Goal: Information Seeking & Learning: Learn about a topic

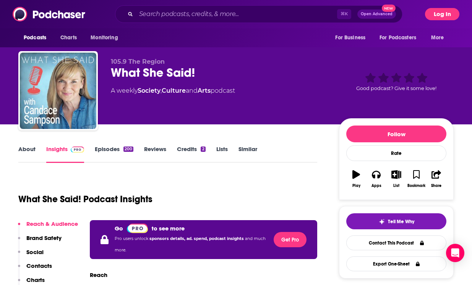
click at [437, 14] on button "Log In" at bounding box center [442, 14] width 34 height 12
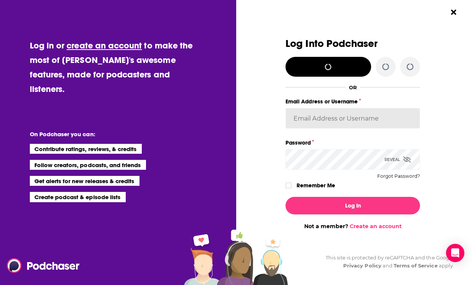
type input "[EMAIL_ADDRESS][DOMAIN_NAME]"
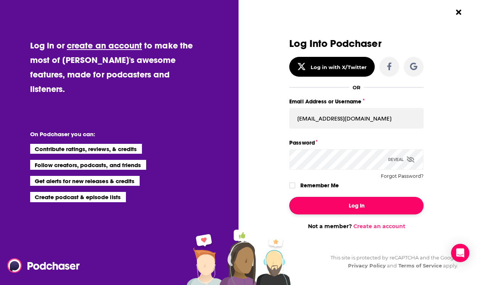
click at [349, 208] on button "Log In" at bounding box center [356, 206] width 134 height 18
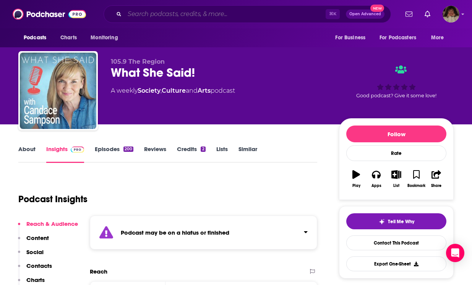
click at [179, 14] on input "Search podcasts, credits, & more..." at bounding box center [224, 14] width 201 height 12
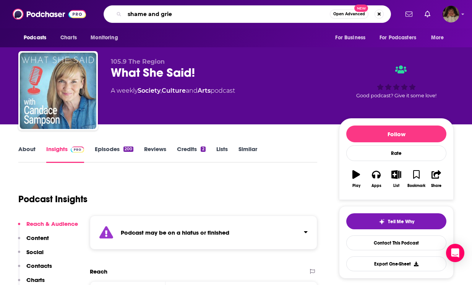
type input "shame and grief"
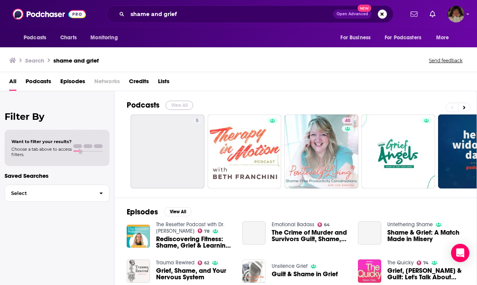
click at [178, 103] on button "View All" at bounding box center [179, 105] width 27 height 9
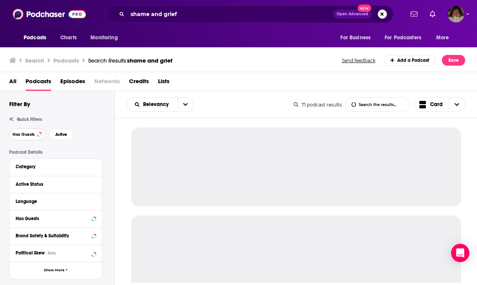
click at [21, 133] on span "Has Guests" at bounding box center [24, 135] width 22 height 4
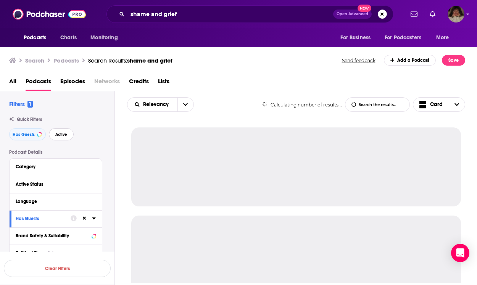
click at [57, 133] on span "Active" at bounding box center [61, 135] width 12 height 4
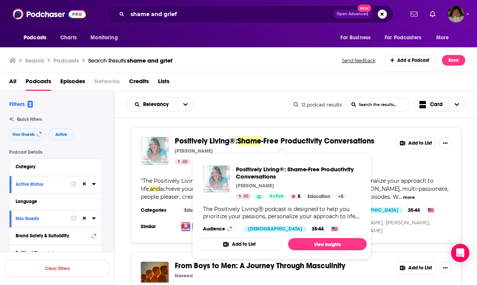
click at [238, 141] on span "Positively Living®:" at bounding box center [206, 141] width 63 height 10
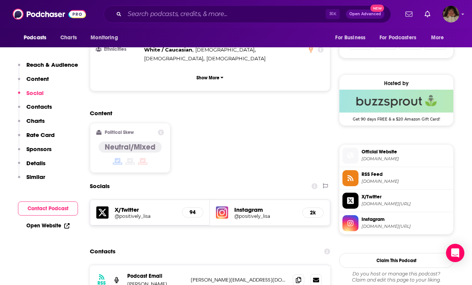
scroll to position [556, 0]
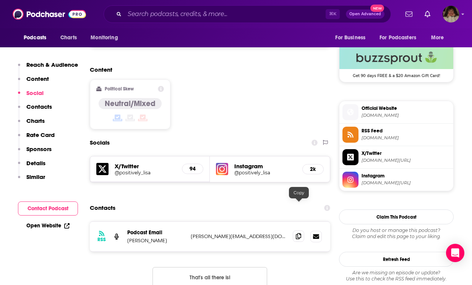
click at [297, 233] on icon at bounding box center [298, 236] width 5 height 6
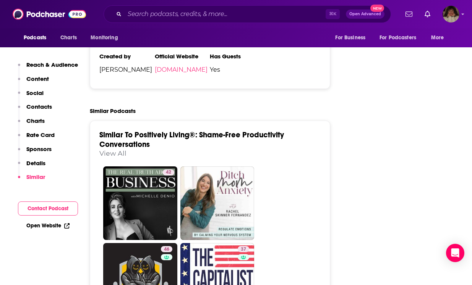
scroll to position [941, 0]
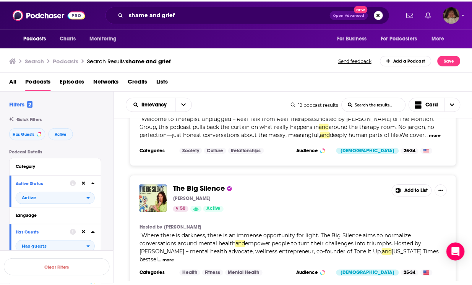
scroll to position [440, 0]
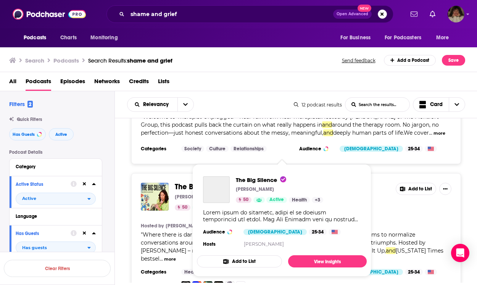
click at [206, 180] on div "The Big Silence" at bounding box center [216, 189] width 27 height 27
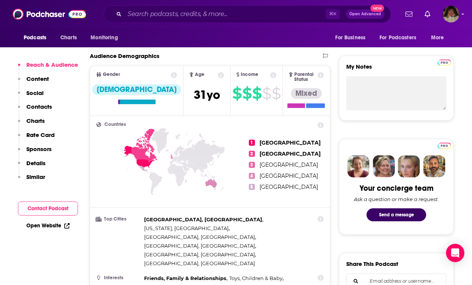
scroll to position [585, 0]
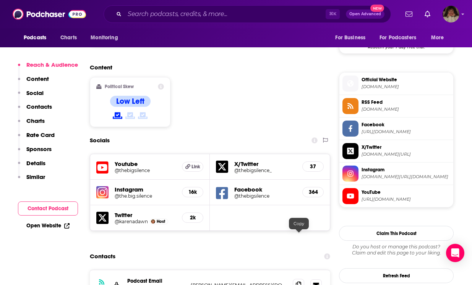
click at [301, 282] on icon at bounding box center [298, 285] width 5 height 6
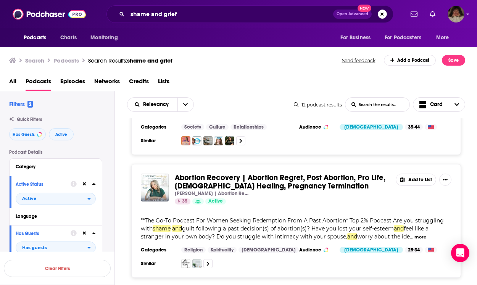
scroll to position [900, 0]
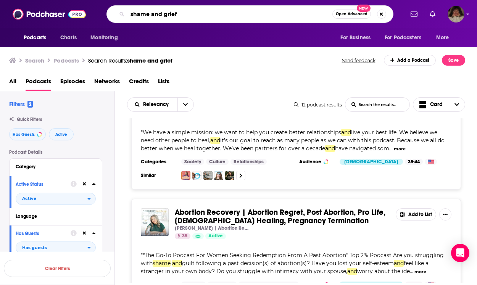
click at [183, 14] on input "shame and grief" at bounding box center [230, 14] width 205 height 12
drag, startPoint x: 183, startPoint y: 15, endPoint x: 110, endPoint y: 6, distance: 73.0
click at [110, 6] on div "shame and grief Open Advanced New" at bounding box center [250, 14] width 287 height 18
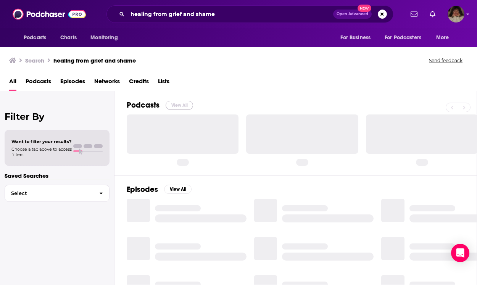
click at [177, 103] on button "View All" at bounding box center [179, 105] width 27 height 9
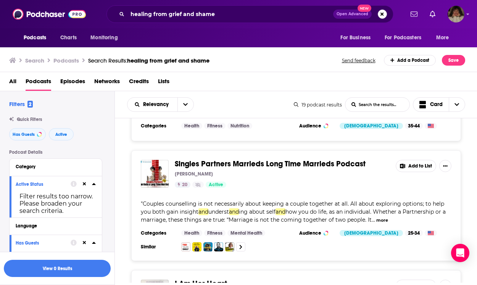
scroll to position [1504, 0]
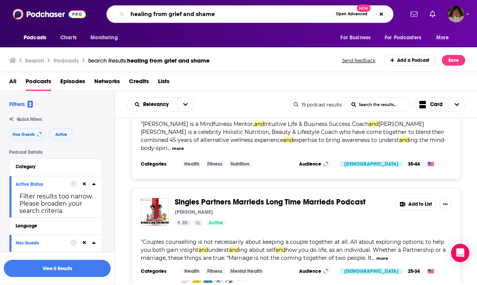
click at [217, 13] on input "healing from grief and shame" at bounding box center [230, 14] width 205 height 12
drag, startPoint x: 218, startPoint y: 13, endPoint x: 119, endPoint y: 11, distance: 98.5
click at [119, 11] on div "healing from grief and shame Open Advanced New" at bounding box center [250, 14] width 287 height 18
type input "emotional healing"
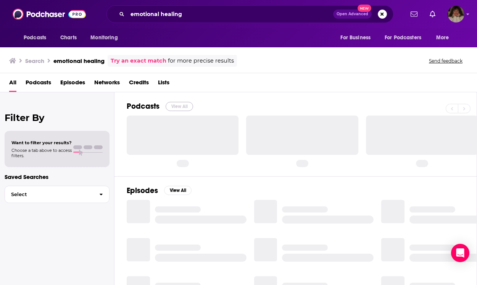
click at [184, 105] on button "View All" at bounding box center [179, 106] width 27 height 9
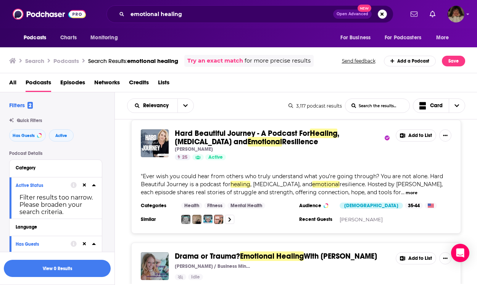
scroll to position [2870, 0]
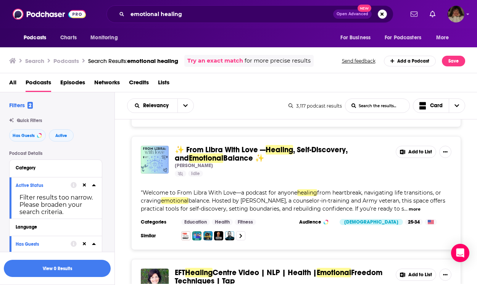
scroll to position [5180, 0]
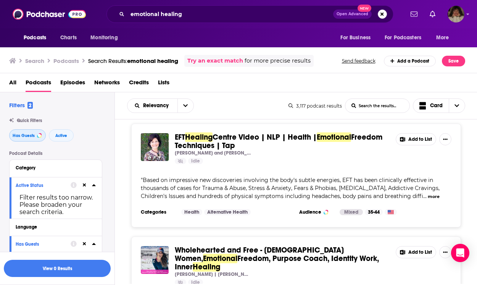
click at [22, 134] on span "Has Guests" at bounding box center [24, 136] width 22 height 4
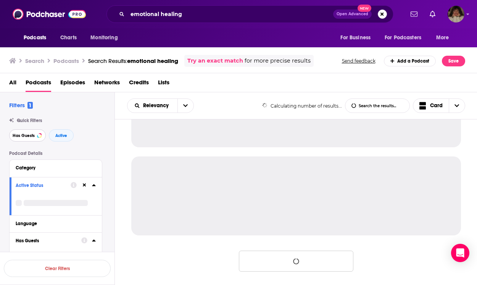
scroll to position [766, 0]
click at [22, 134] on span "Has Guests" at bounding box center [24, 136] width 22 height 4
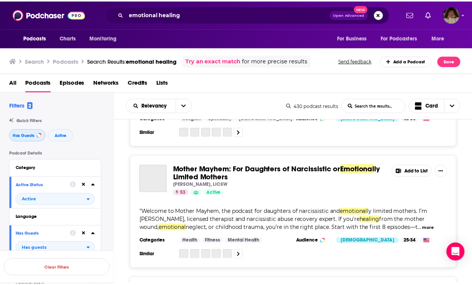
scroll to position [2333, 0]
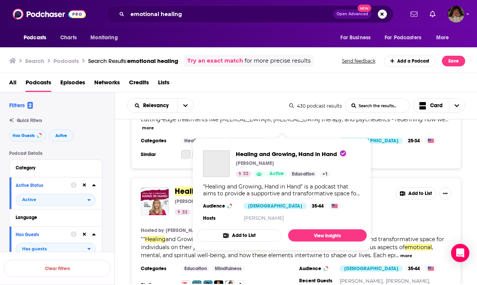
click at [249, 187] on span "and Growing, Hand in Hand" at bounding box center [251, 192] width 98 height 10
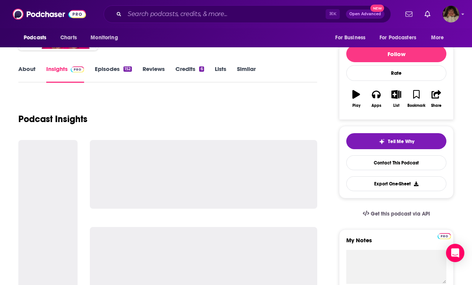
scroll to position [122, 0]
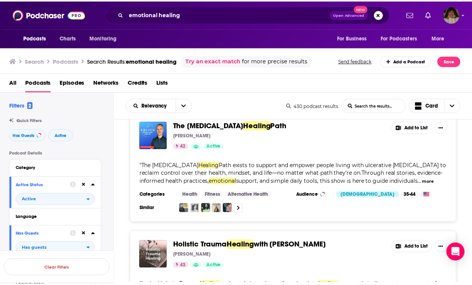
scroll to position [1314, 0]
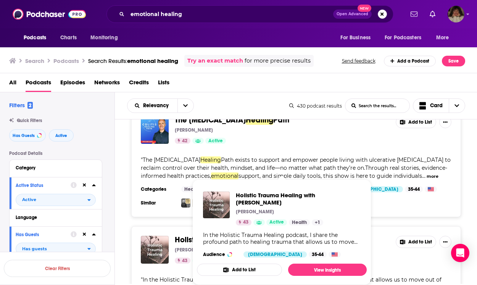
click at [247, 182] on span "Holistic Trauma Healing with [PERSON_NAME] [PERSON_NAME] 43 Active Health + 1 I…" at bounding box center [282, 232] width 170 height 106
click at [187, 235] on span "Holistic Trauma" at bounding box center [202, 240] width 54 height 10
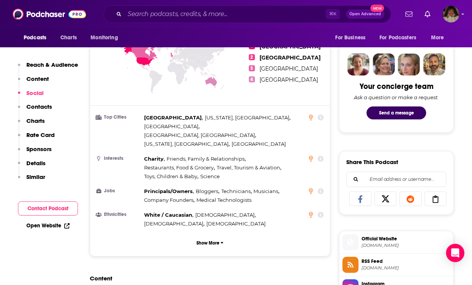
scroll to position [533, 0]
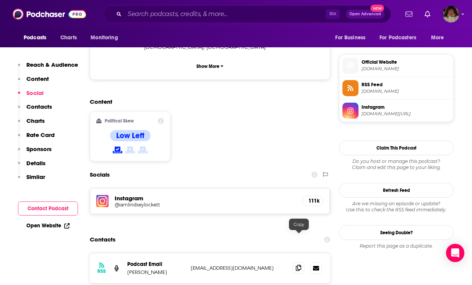
click at [301, 262] on span at bounding box center [297, 267] width 11 height 11
